Goal: Task Accomplishment & Management: Manage account settings

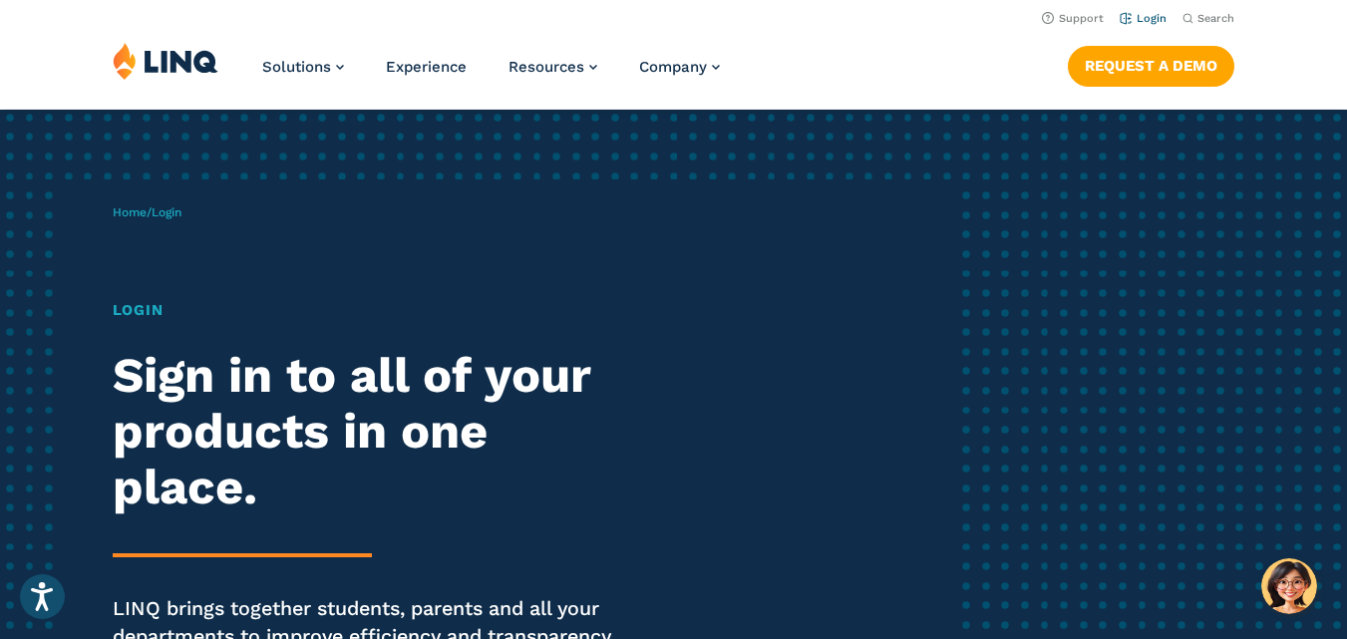
click at [1145, 17] on link "Login" at bounding box center [1143, 18] width 47 height 13
